Goal: Transaction & Acquisition: Purchase product/service

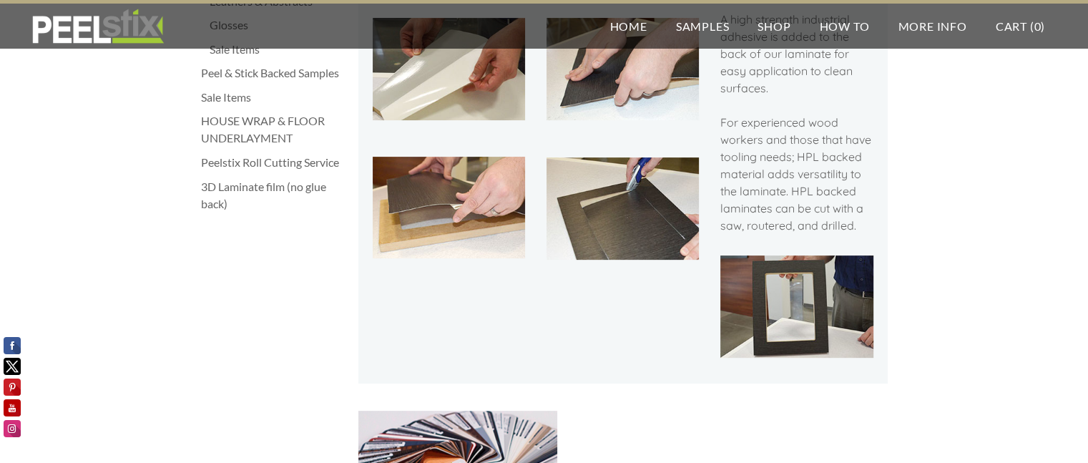
scroll to position [501, 0]
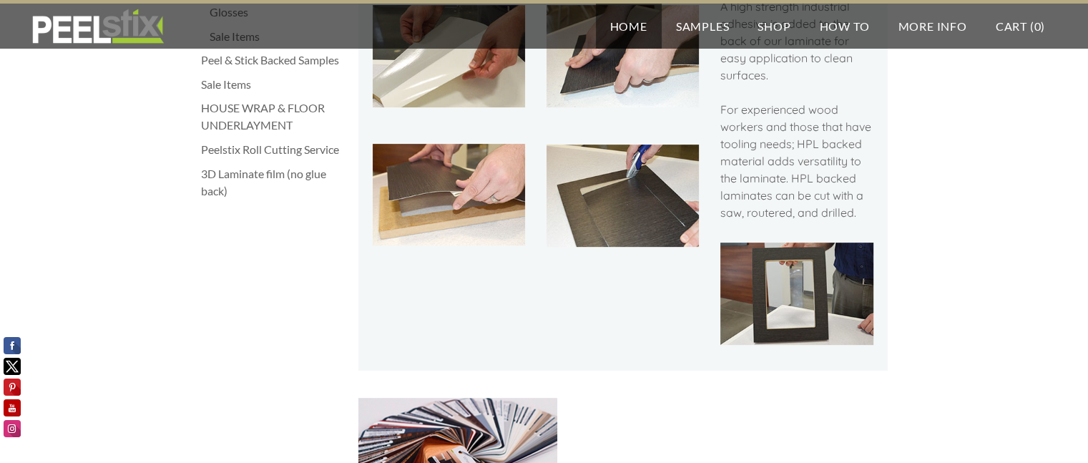
click at [625, 28] on link "Home" at bounding box center [629, 26] width 66 height 45
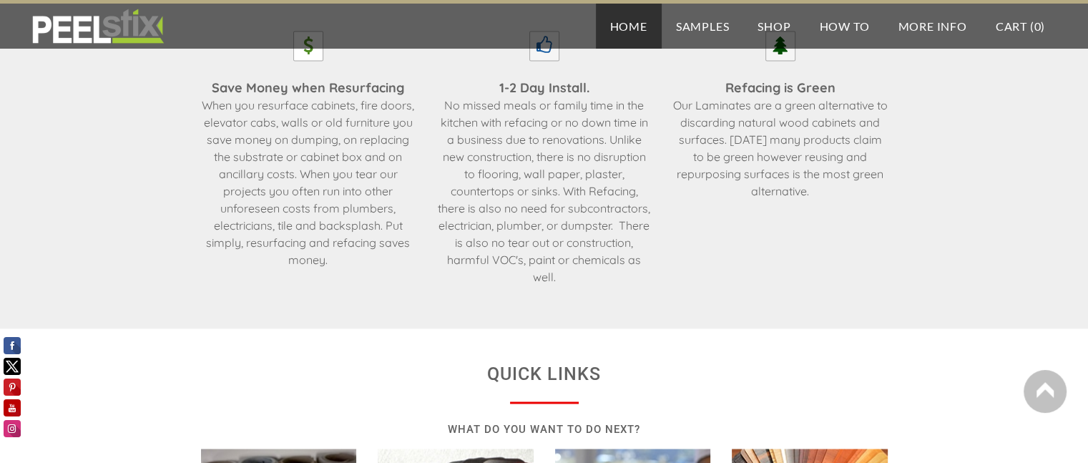
scroll to position [2360, 0]
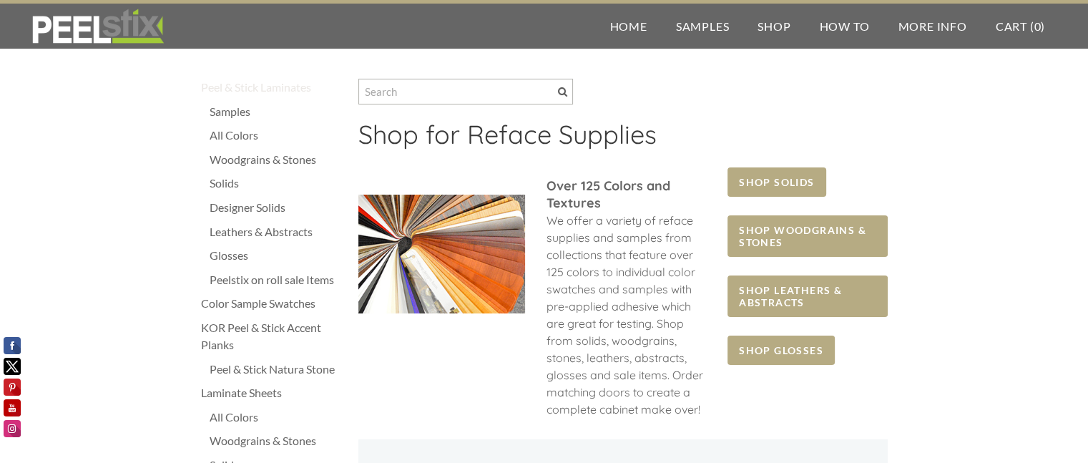
click at [259, 92] on div "Peel & Stick Laminates" at bounding box center [272, 87] width 143 height 17
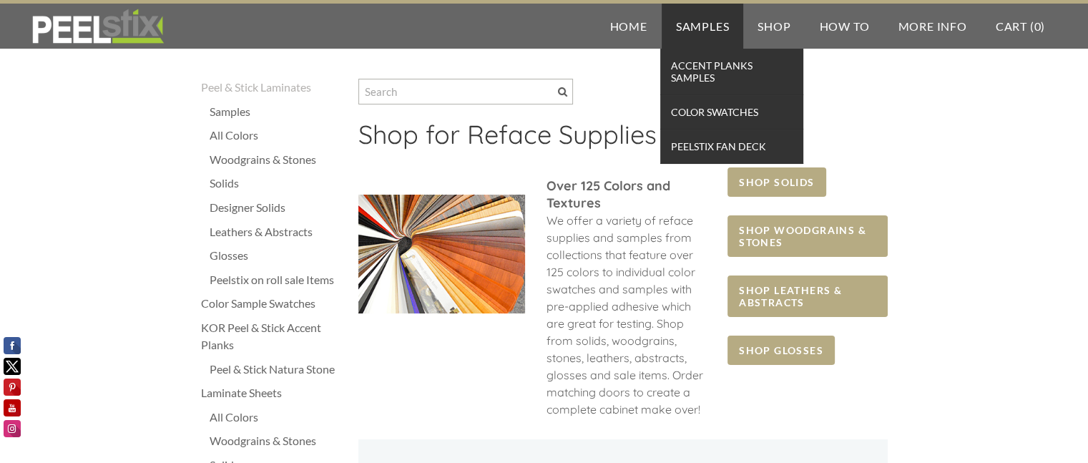
click at [699, 24] on link "Samples" at bounding box center [703, 26] width 82 height 45
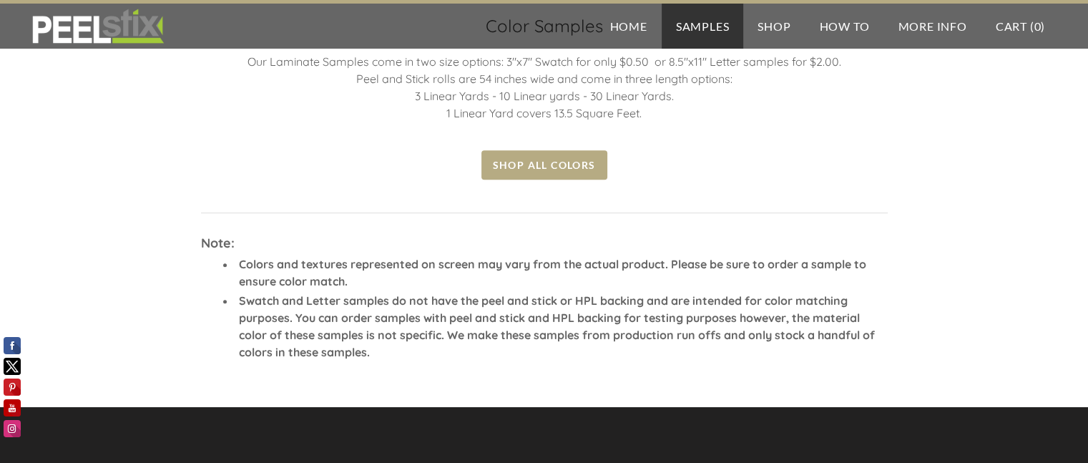
scroll to position [644, 0]
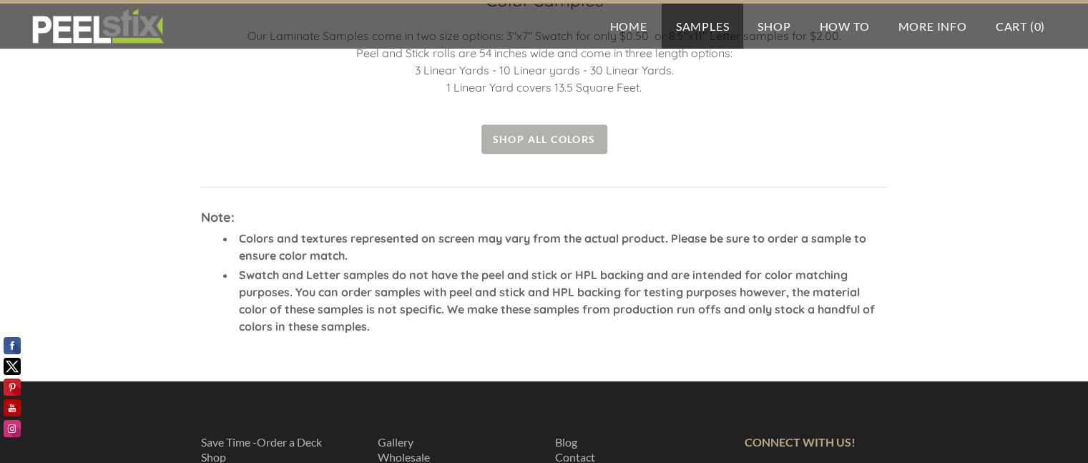
click at [534, 141] on span "Shop all colors" at bounding box center [544, 138] width 126 height 29
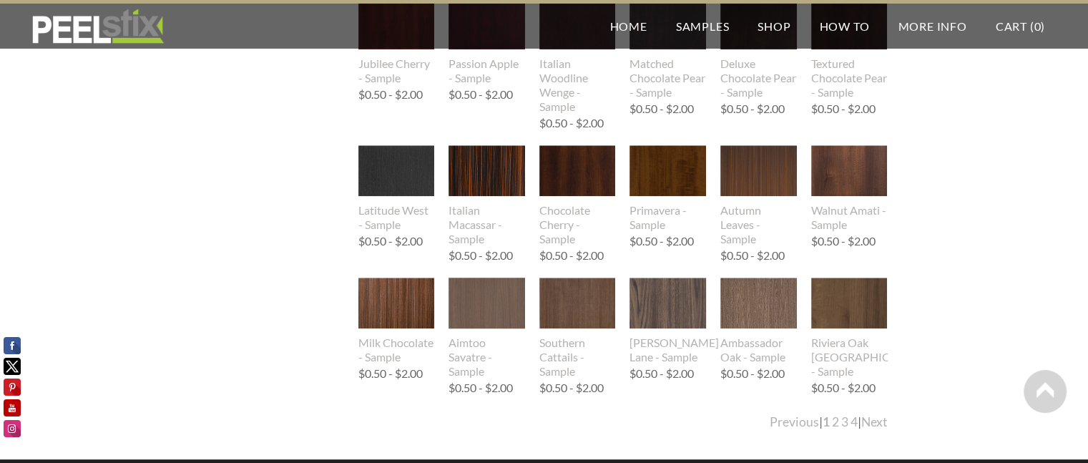
scroll to position [1645, 0]
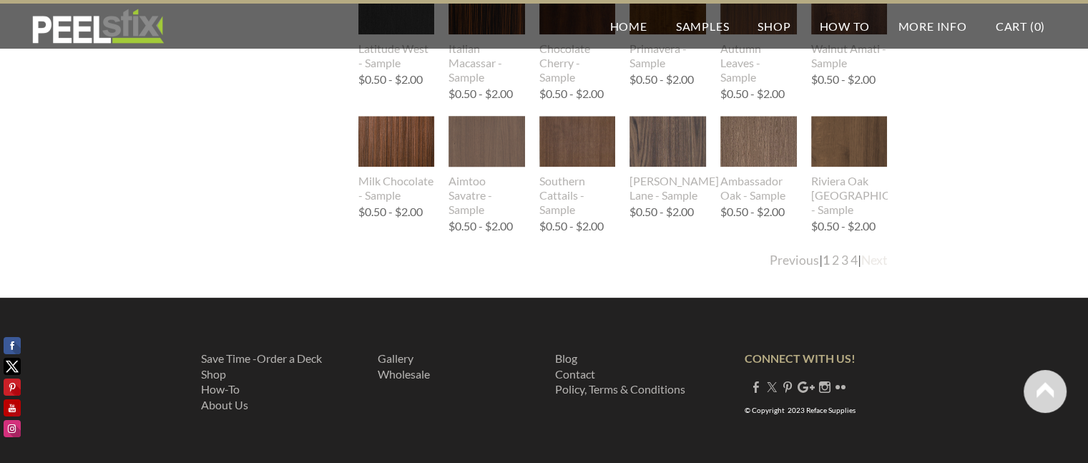
click at [878, 263] on link "Next" at bounding box center [874, 259] width 26 height 15
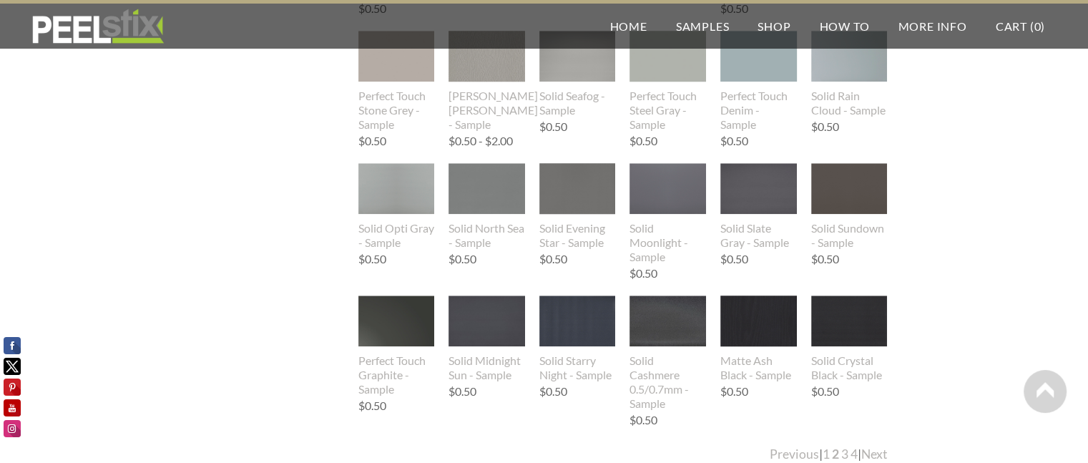
scroll to position [1573, 0]
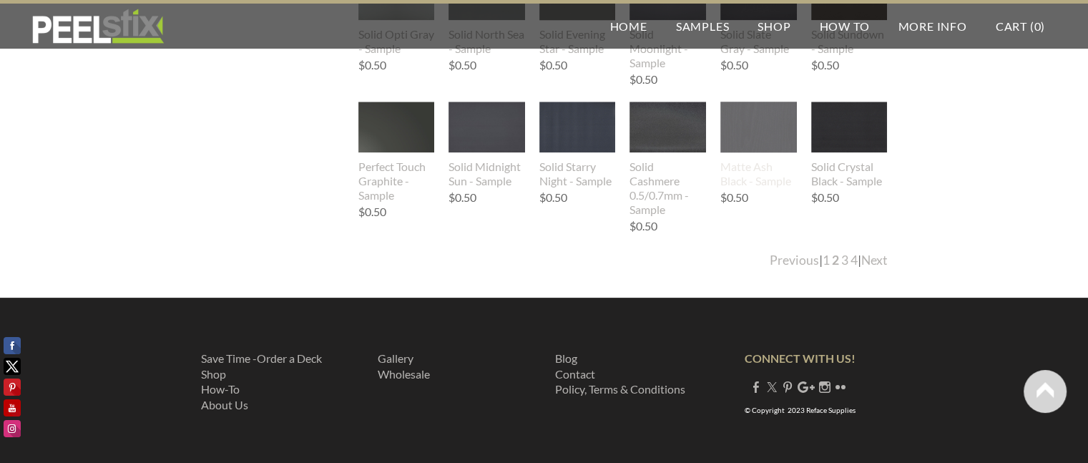
click at [756, 169] on div "Matte Ash Black - Sample" at bounding box center [758, 173] width 77 height 29
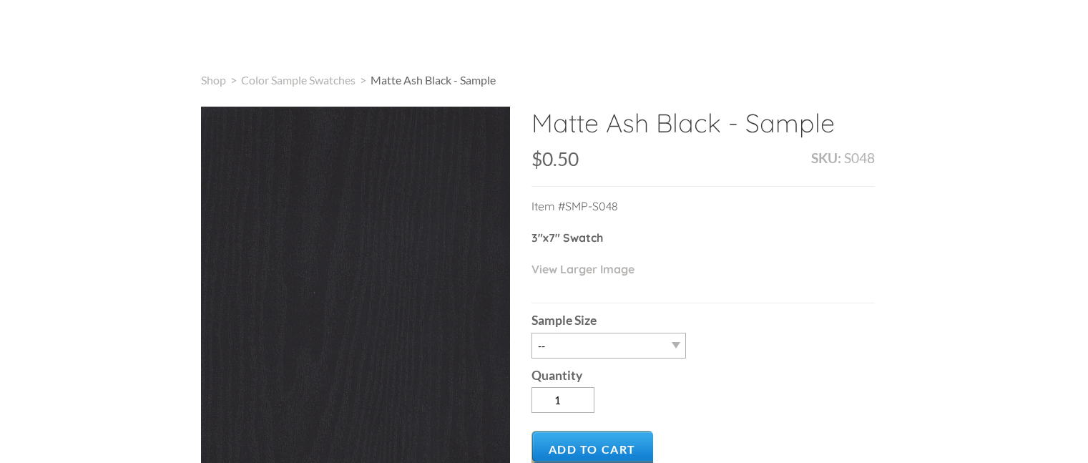
type input "0"
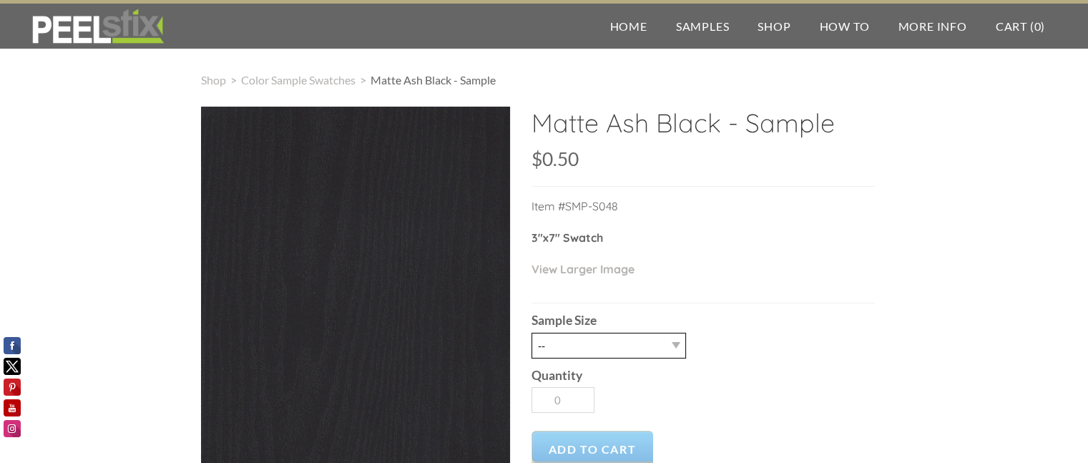
click at [679, 342] on select "-- 2.5" X 7" (No Peel and Stick) Swatch" at bounding box center [608, 346] width 154 height 26
click at [675, 344] on select "-- 2.5" X 7" (No Peel and Stick) Swatch" at bounding box center [608, 346] width 154 height 26
click at [676, 345] on select "-- 2.5" X 7" (No Peel and Stick) Swatch" at bounding box center [608, 346] width 154 height 26
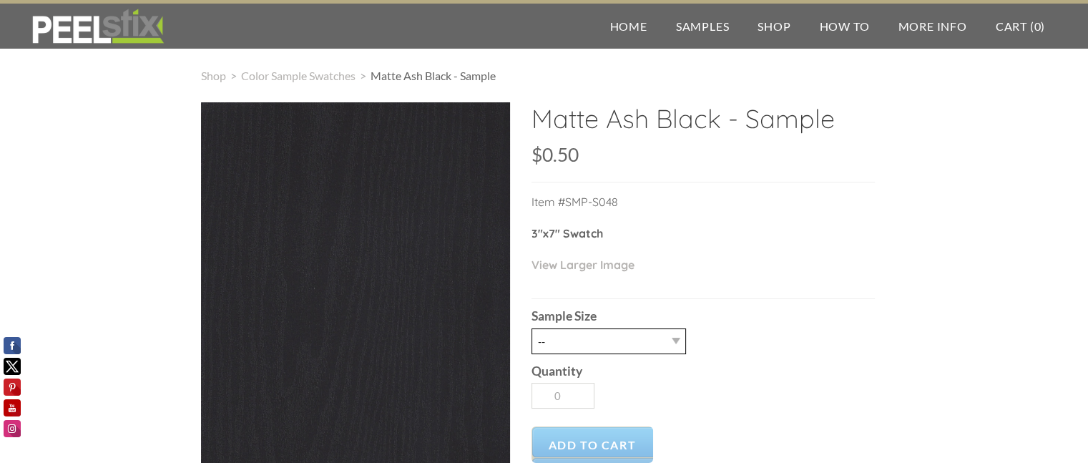
scroll to position [72, 0]
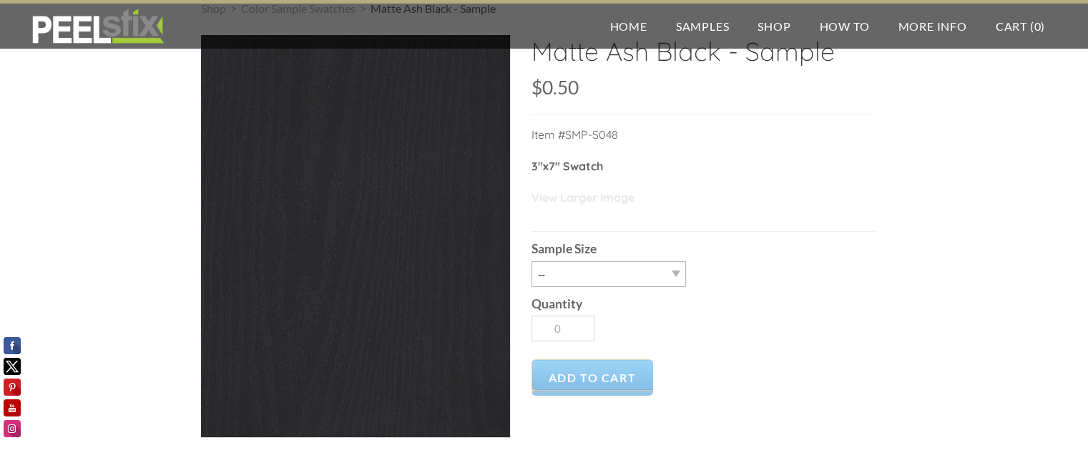
click at [616, 202] on link "View Larger Image" at bounding box center [582, 197] width 103 height 14
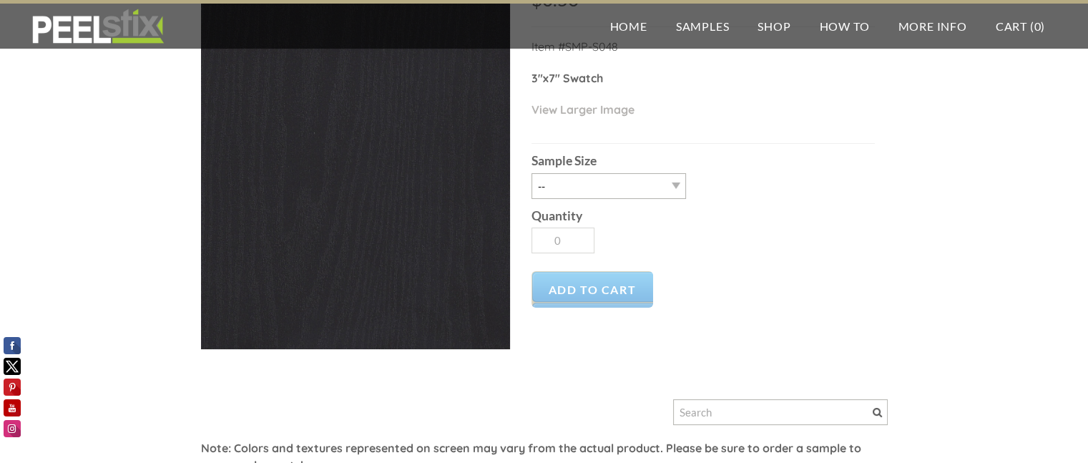
scroll to position [101, 0]
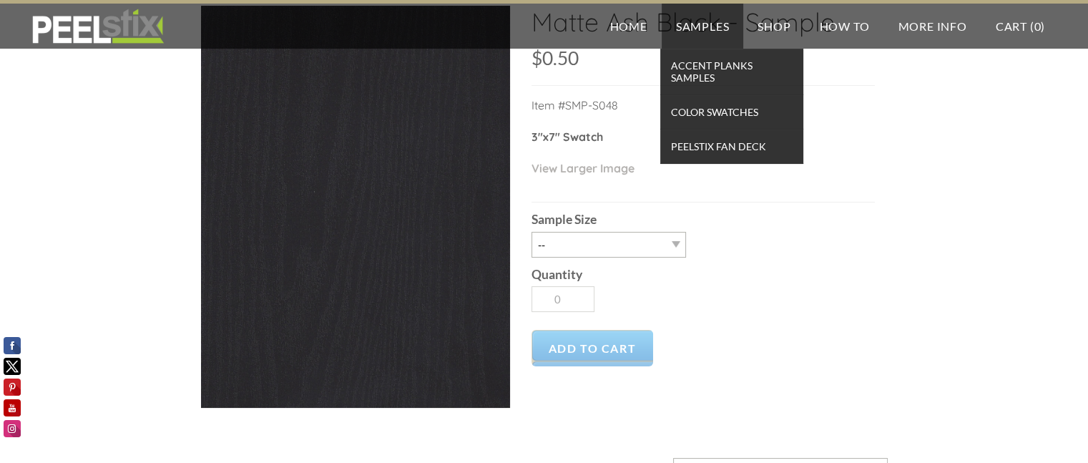
click at [696, 25] on link "Samples" at bounding box center [703, 26] width 82 height 45
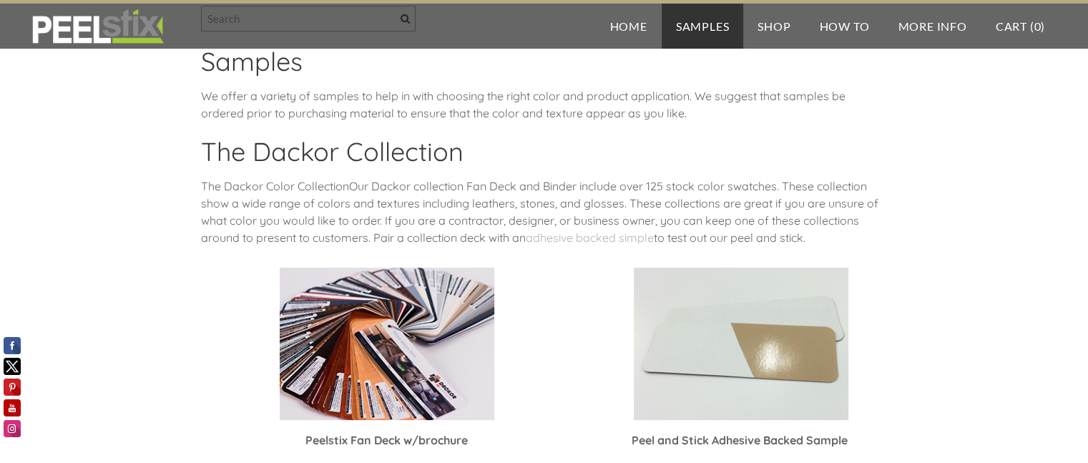
scroll to position [215, 0]
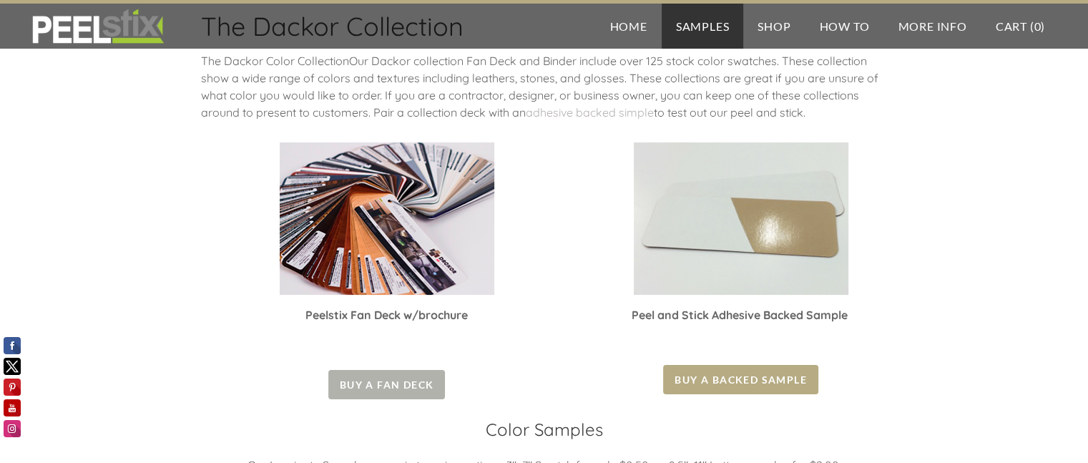
click at [400, 385] on span "Buy a Fan Deck" at bounding box center [386, 384] width 117 height 29
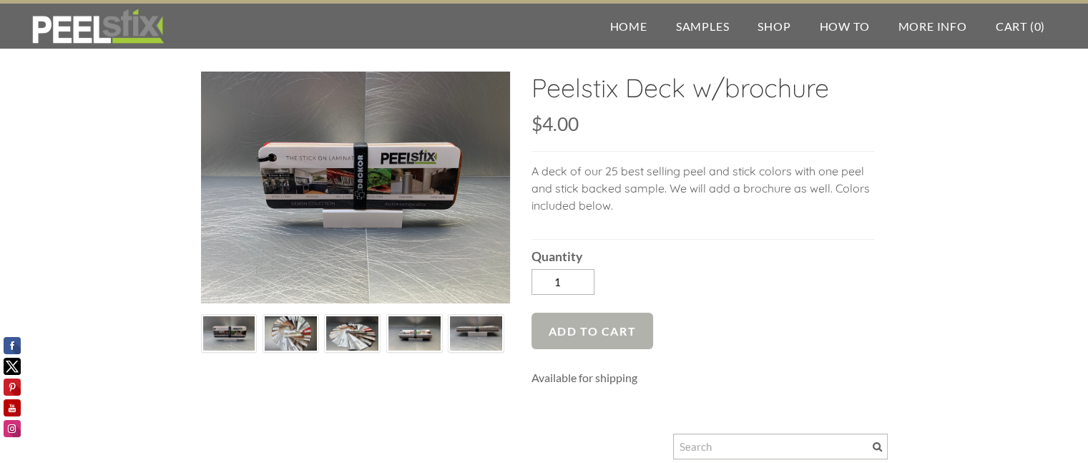
click at [612, 332] on span "Add to Cart" at bounding box center [592, 331] width 122 height 36
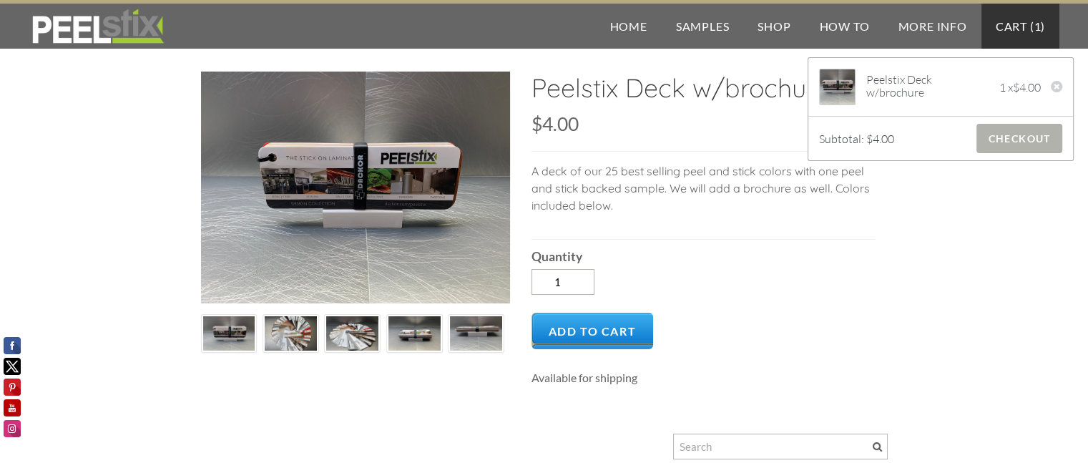
click at [1014, 142] on span "Checkout" at bounding box center [1018, 138] width 85 height 29
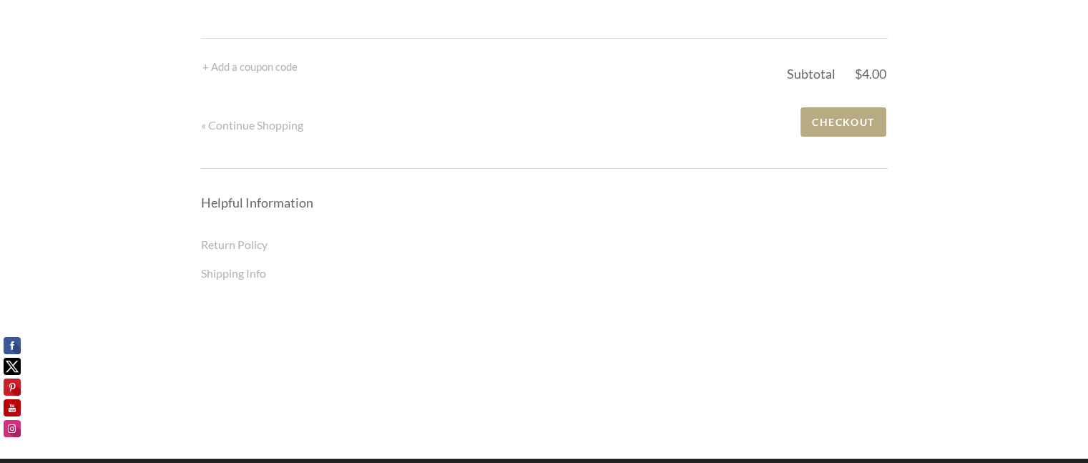
scroll to position [143, 0]
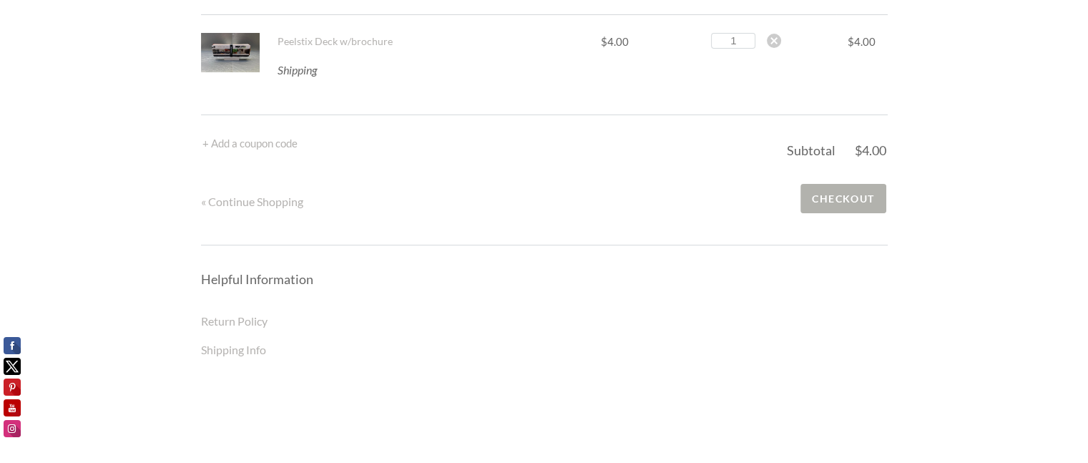
click at [836, 211] on span "Checkout" at bounding box center [842, 198] width 85 height 29
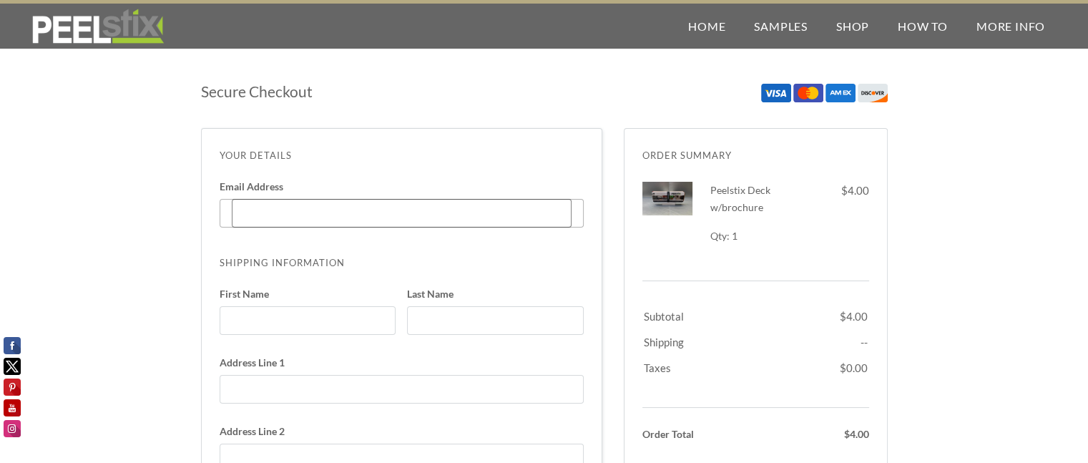
click at [318, 215] on input "Email Address Enter code" at bounding box center [402, 213] width 340 height 29
type input "[PERSON_NAME][EMAIL_ADDRESS][DOMAIN_NAME]"
click at [307, 315] on input "First Name" at bounding box center [308, 320] width 177 height 29
type input "James"
type input "Ivey"
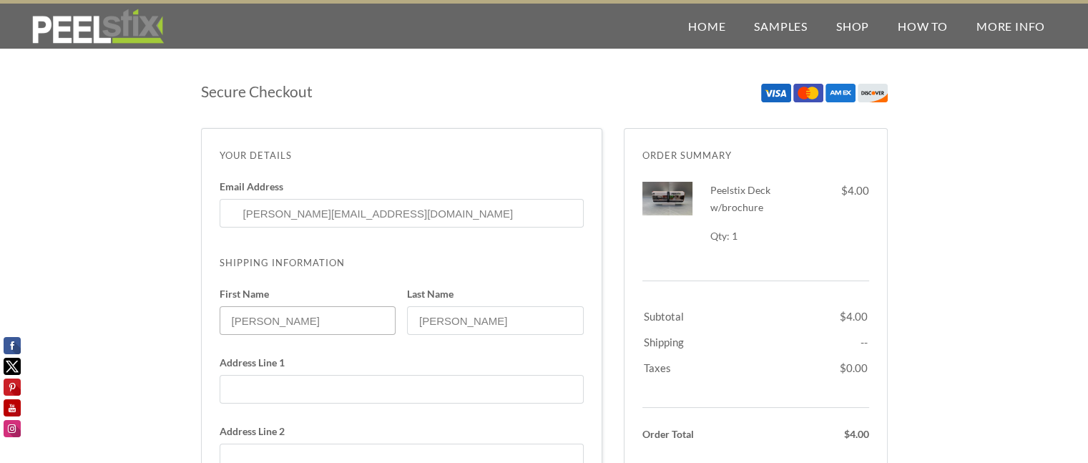
type input "[STREET_ADDRESS][US_STATE]"
select select "PA"
type input "2673140049"
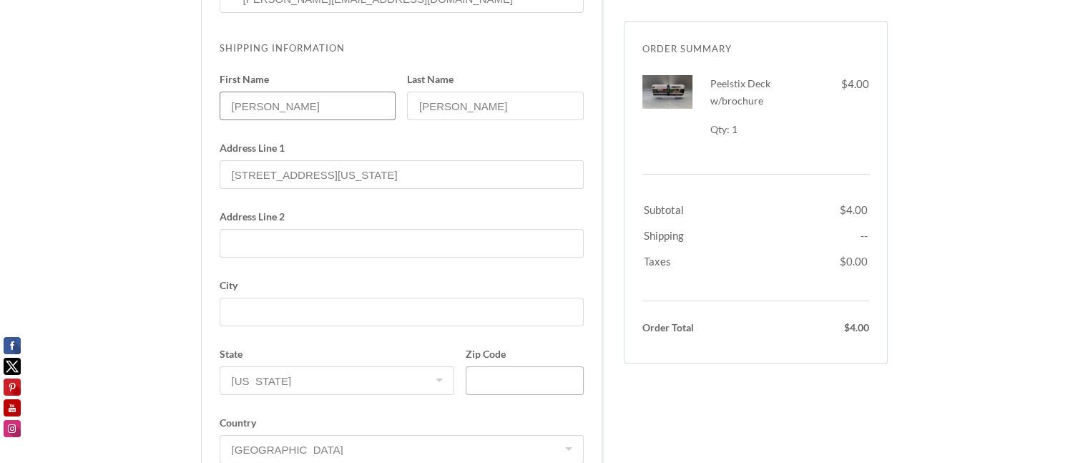
scroll to position [286, 0]
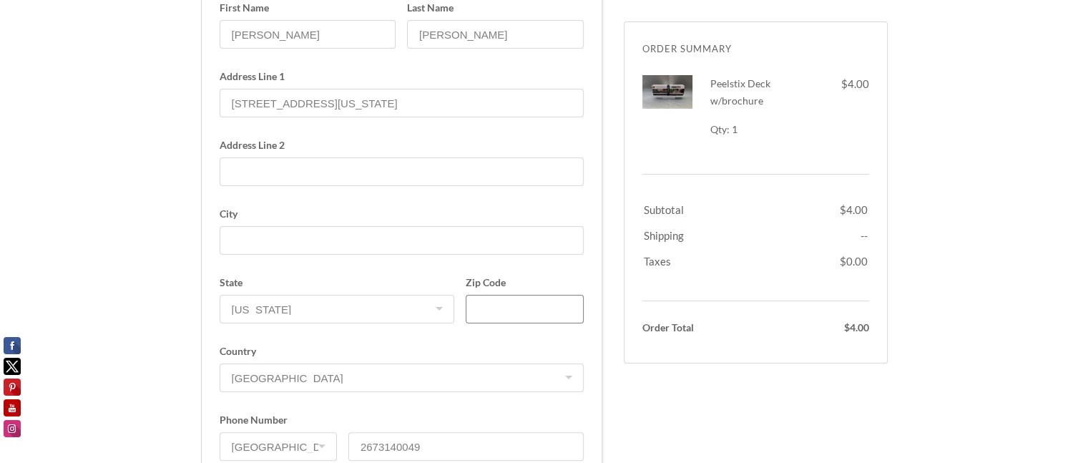
click at [511, 306] on input "Zip Code" at bounding box center [524, 309] width 117 height 29
type input "19020"
type input "Bensalem"
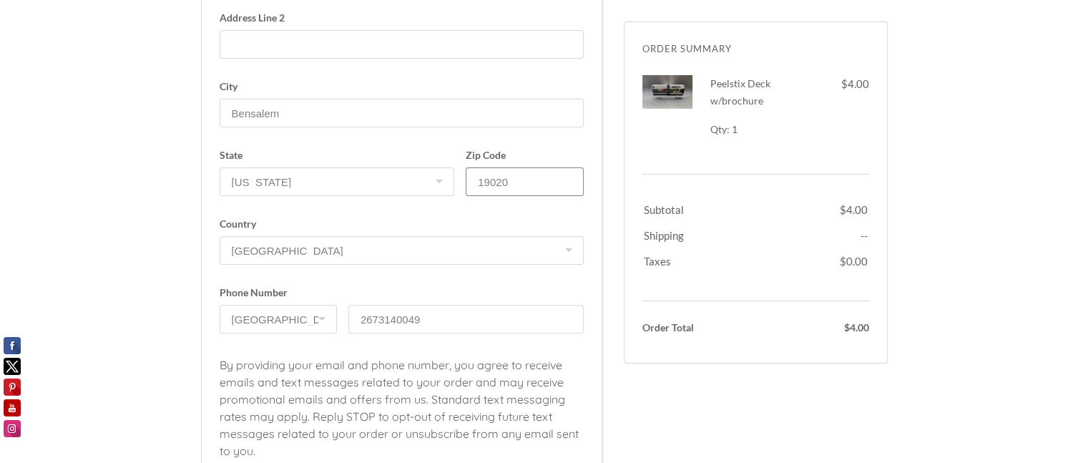
scroll to position [501, 0]
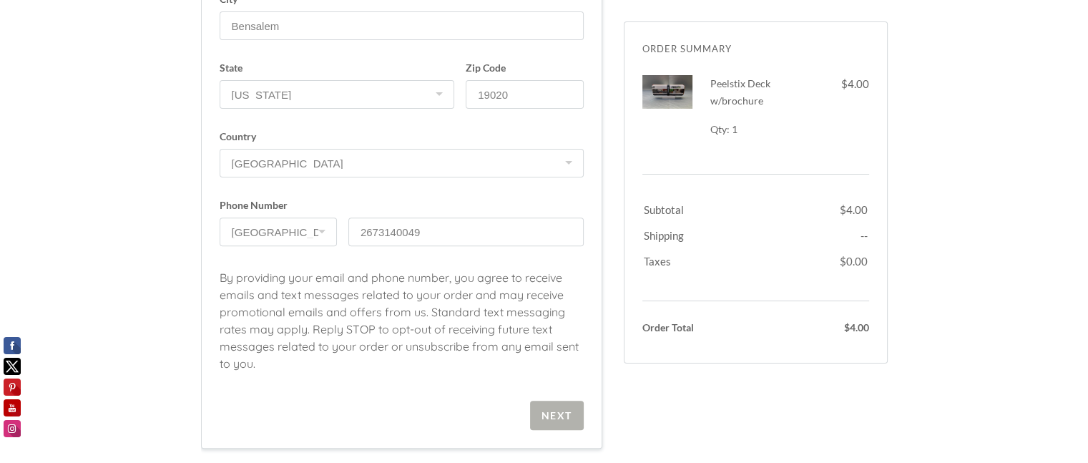
click at [569, 420] on div "Next" at bounding box center [556, 415] width 31 height 12
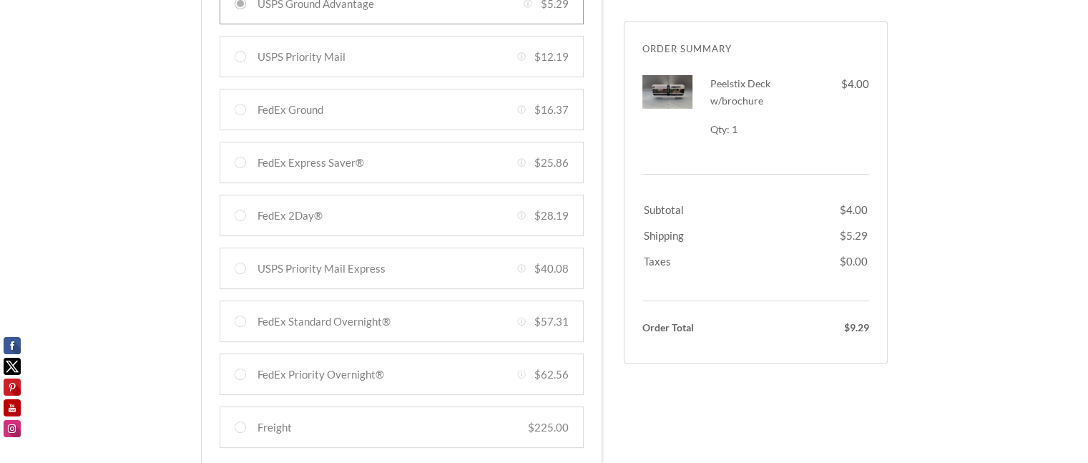
scroll to position [676, 0]
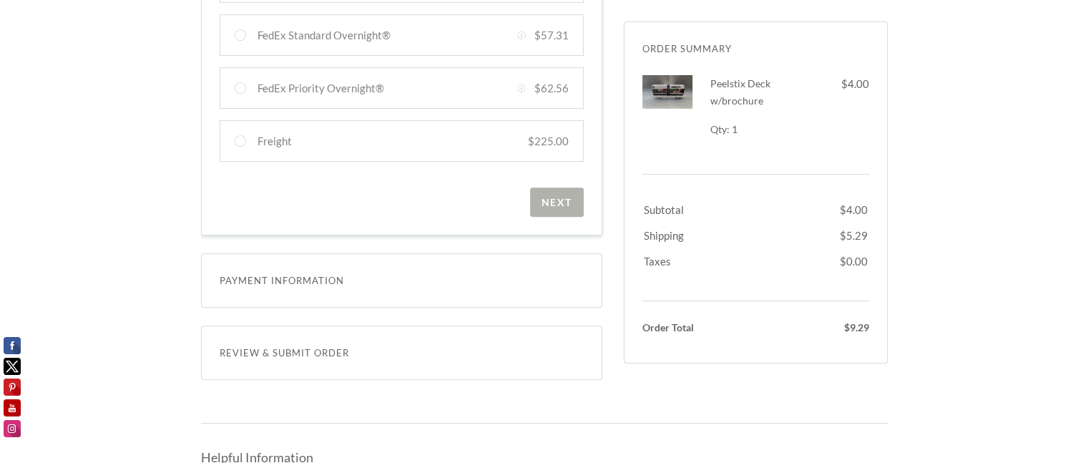
click at [552, 211] on span "Next" at bounding box center [557, 201] width 54 height 29
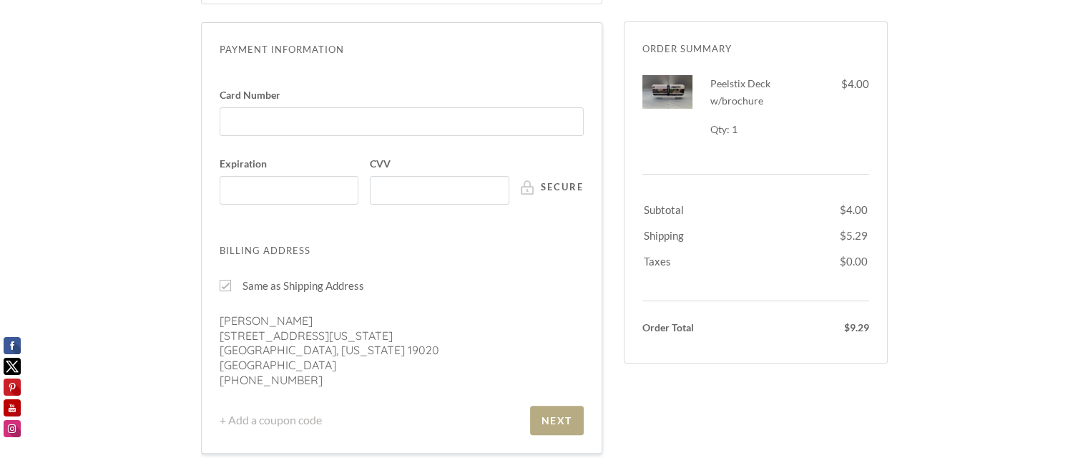
scroll to position [398, 0]
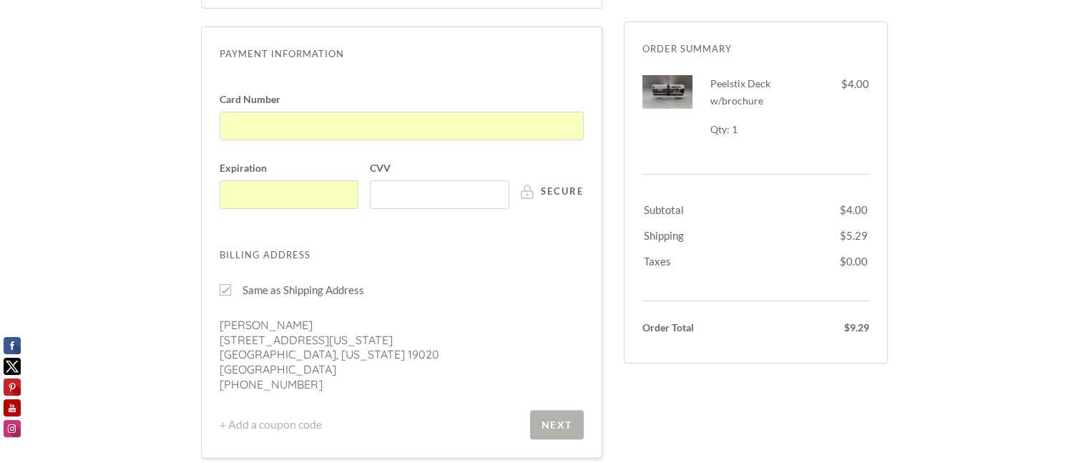
click at [566, 429] on span "Next" at bounding box center [557, 424] width 54 height 29
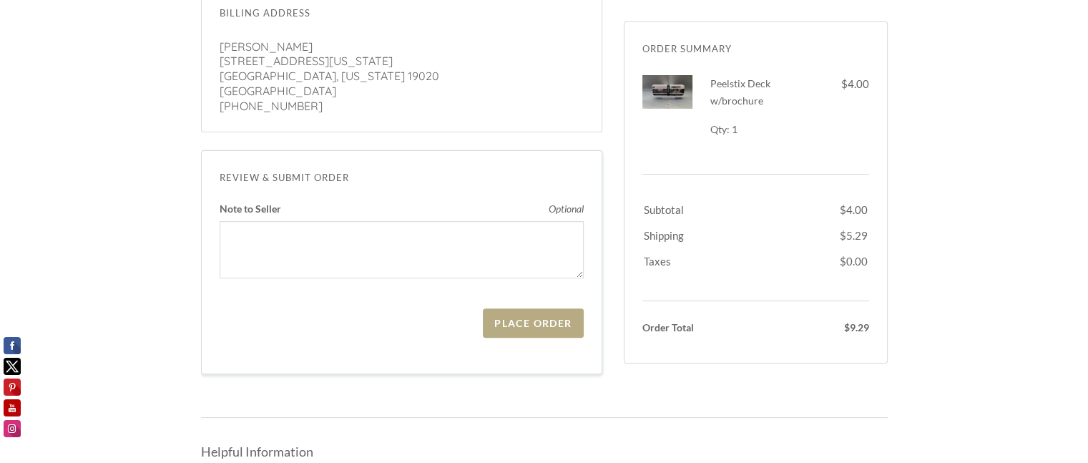
scroll to position [526, 0]
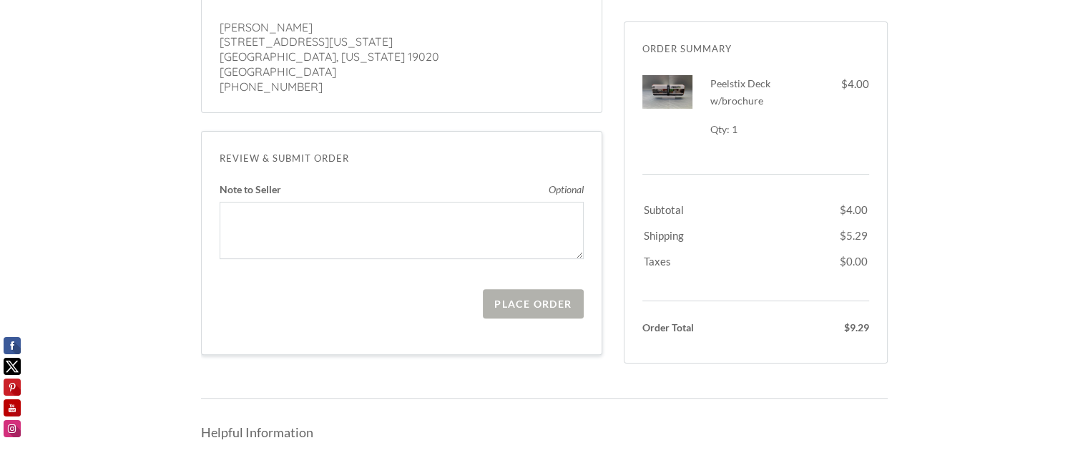
click at [523, 311] on span "Place Order" at bounding box center [533, 303] width 100 height 29
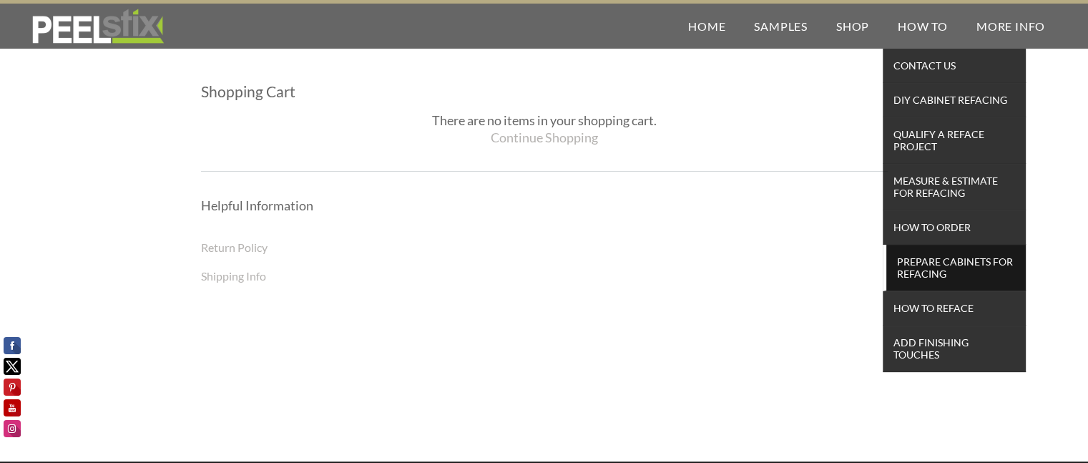
click at [933, 265] on span "Prepare Cabinets for Refacing" at bounding box center [956, 267] width 132 height 31
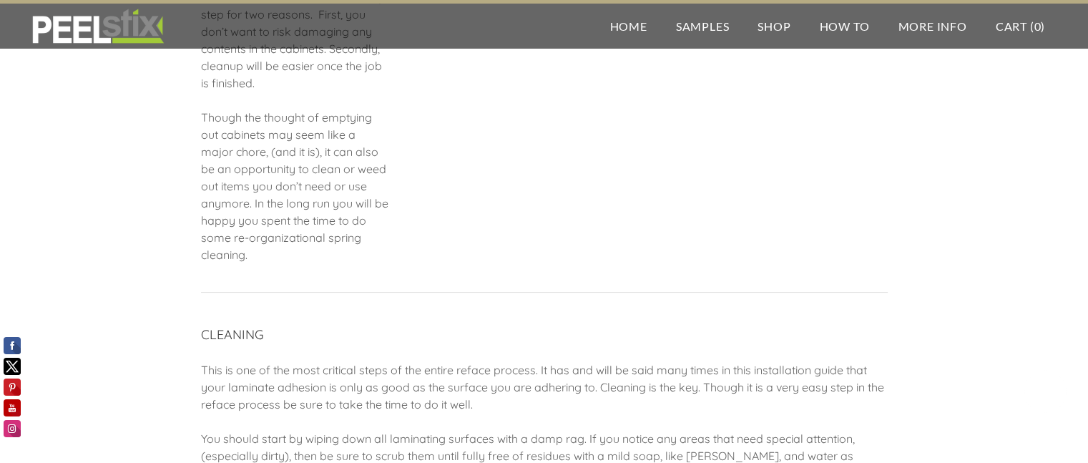
scroll to position [255, 0]
